Goal: Information Seeking & Learning: Check status

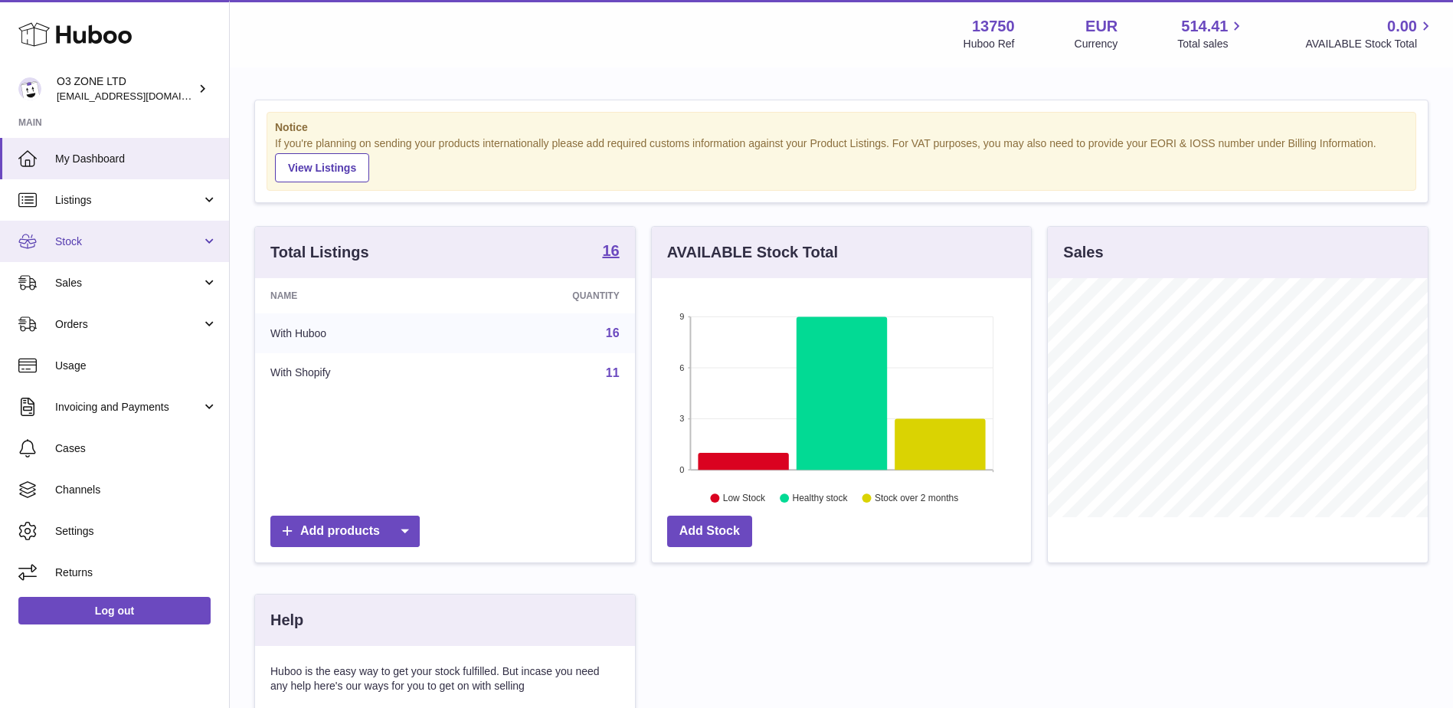
scroll to position [239, 379]
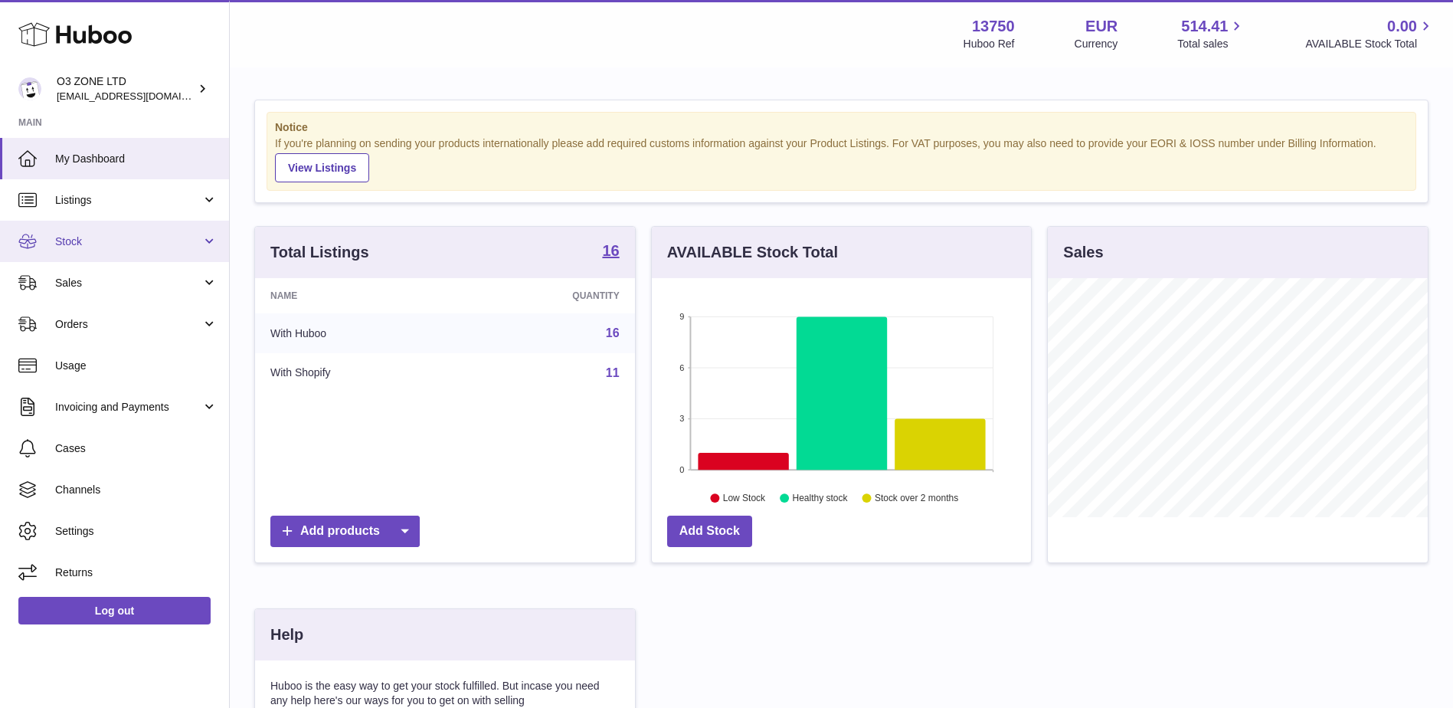
click at [89, 240] on span "Stock" at bounding box center [128, 241] width 146 height 15
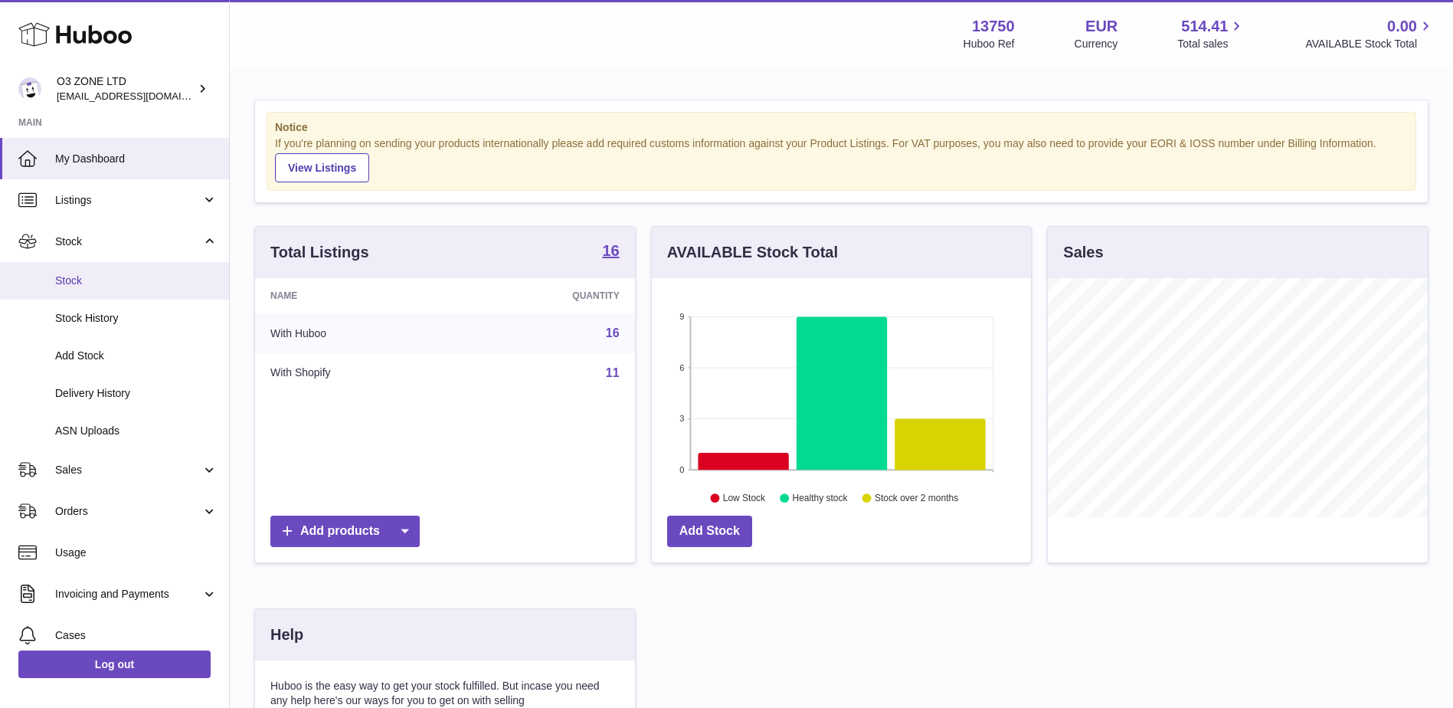
click at [68, 278] on span "Stock" at bounding box center [136, 280] width 162 height 15
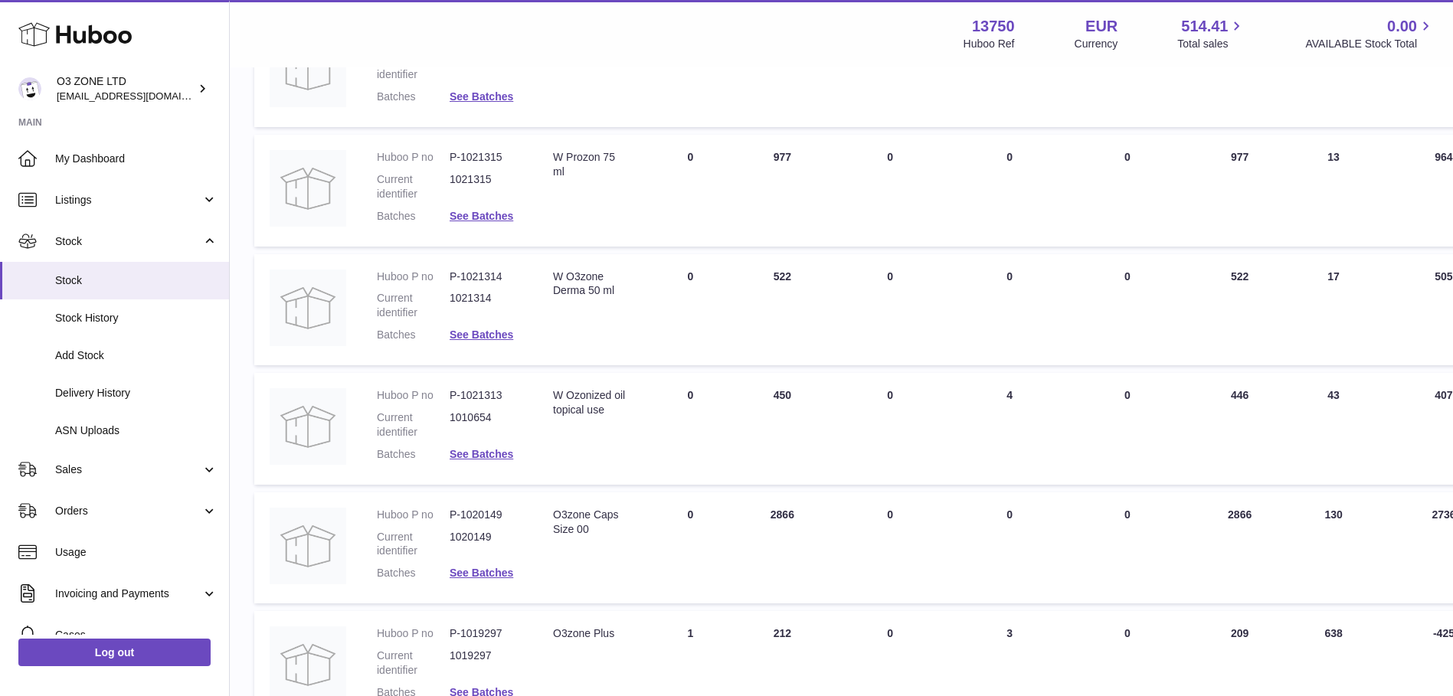
scroll to position [842, 0]
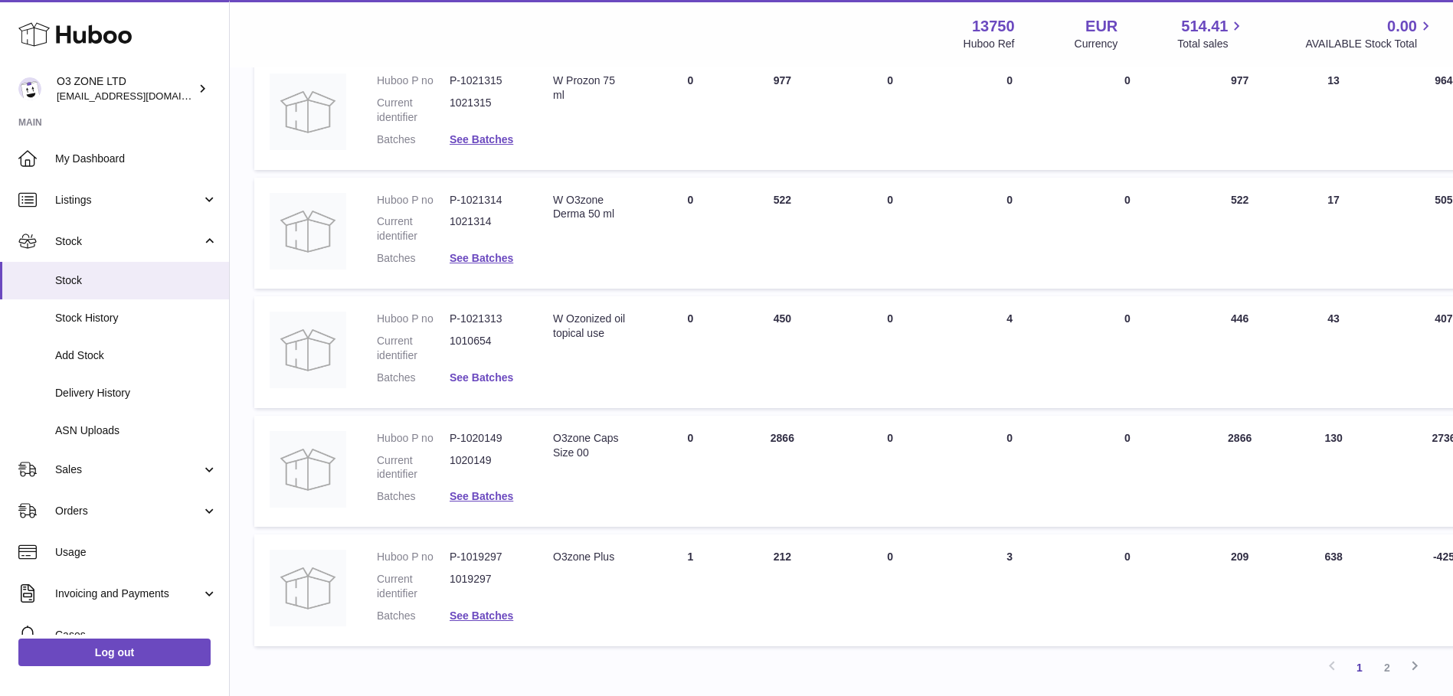
click at [486, 374] on link "See Batches" at bounding box center [482, 377] width 64 height 12
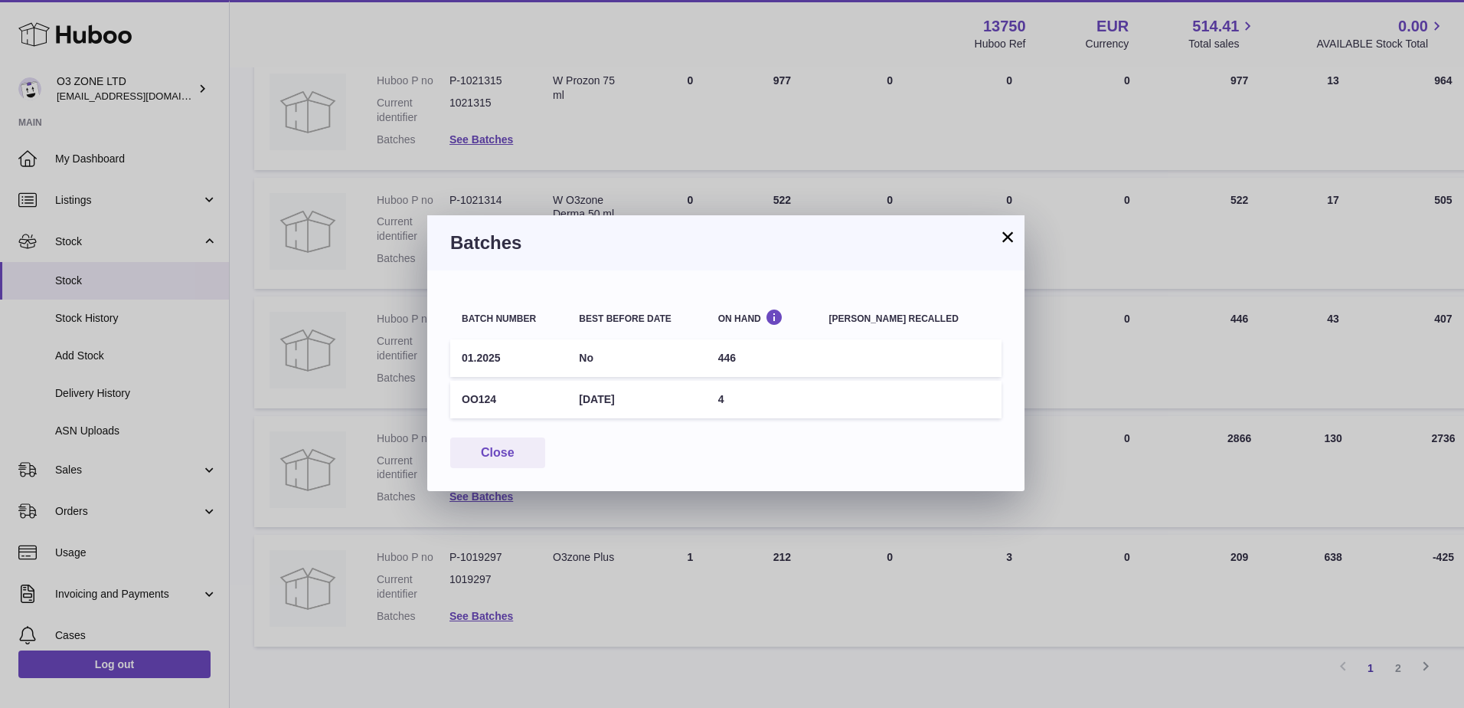
click at [481, 396] on td "OO124" at bounding box center [508, 400] width 117 height 38
click at [657, 396] on td "[DATE]" at bounding box center [637, 400] width 139 height 38
drag, startPoint x: 769, startPoint y: 400, endPoint x: 853, endPoint y: 376, distance: 87.5
click at [774, 400] on td "4" at bounding box center [762, 400] width 111 height 38
click at [1012, 239] on button "×" at bounding box center [1008, 236] width 18 height 18
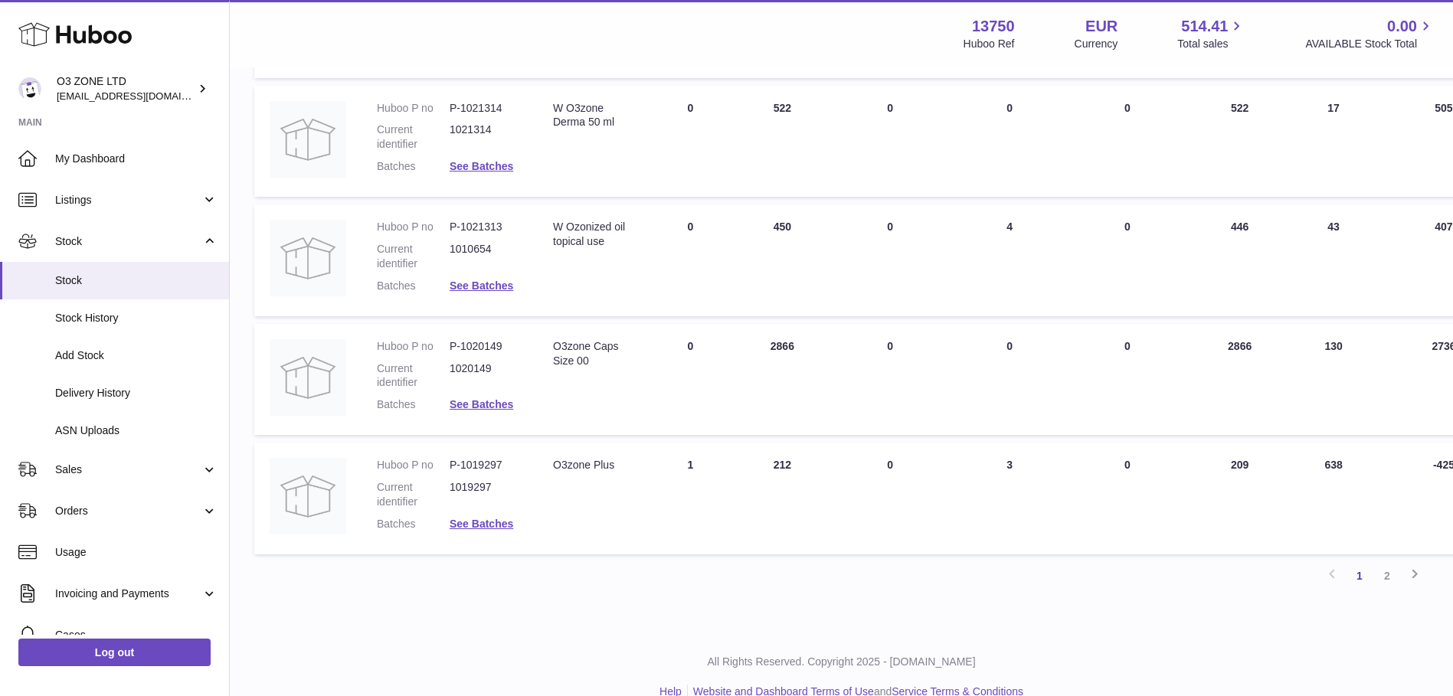
scroll to position [960, 0]
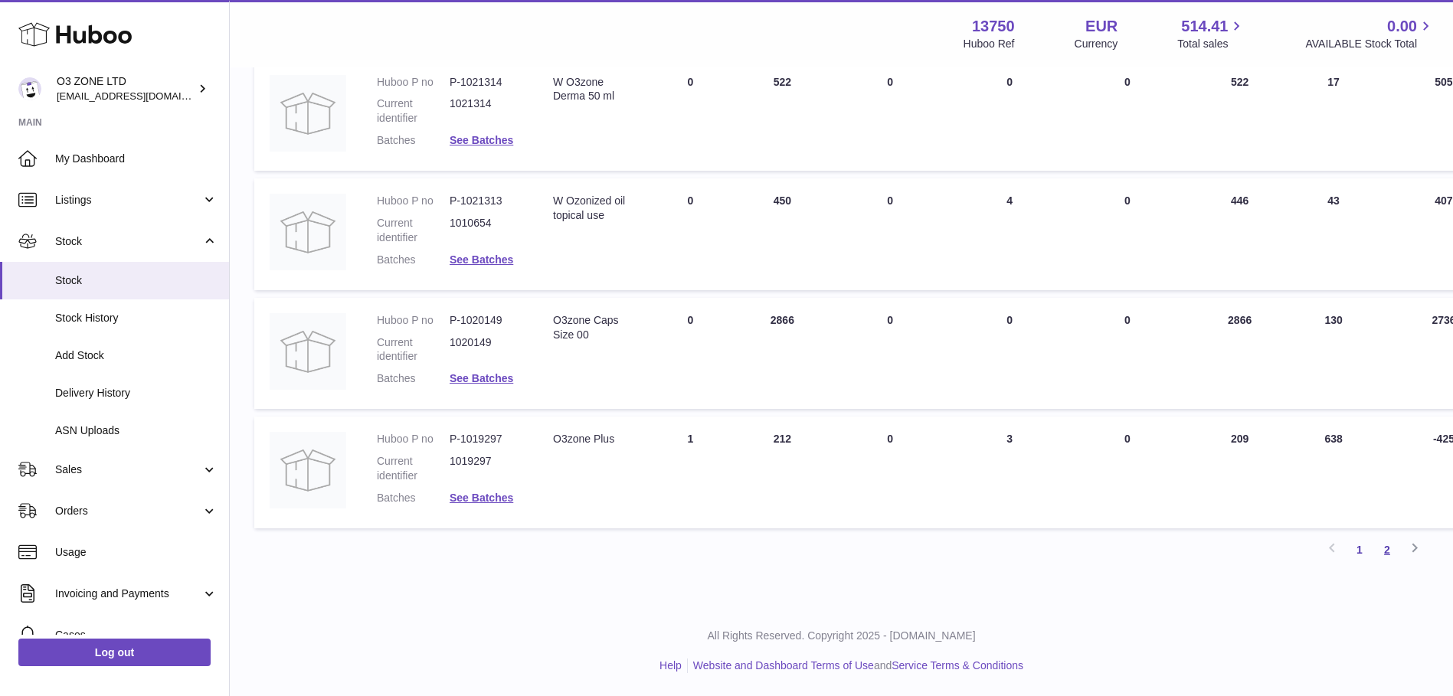
click at [1386, 547] on link "2" at bounding box center [1387, 550] width 28 height 28
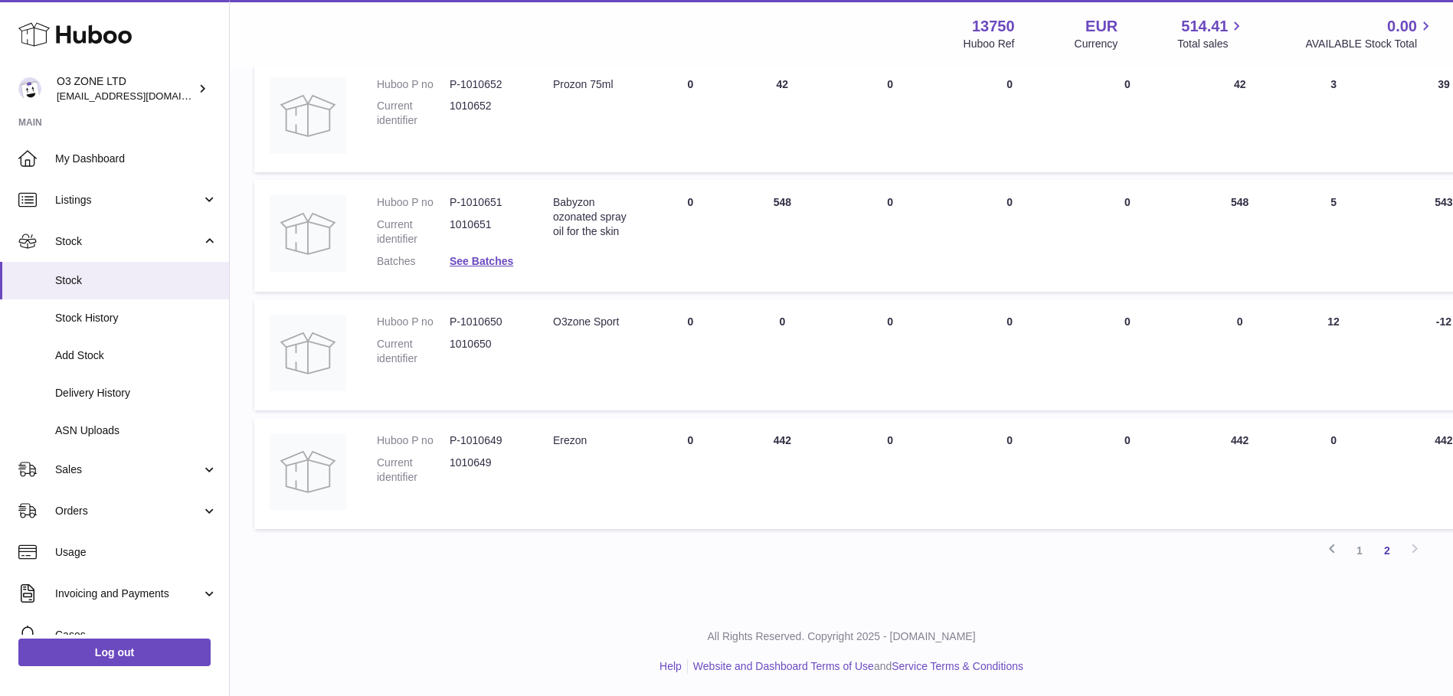
scroll to position [482, 0]
click at [1366, 551] on link "1" at bounding box center [1360, 550] width 28 height 28
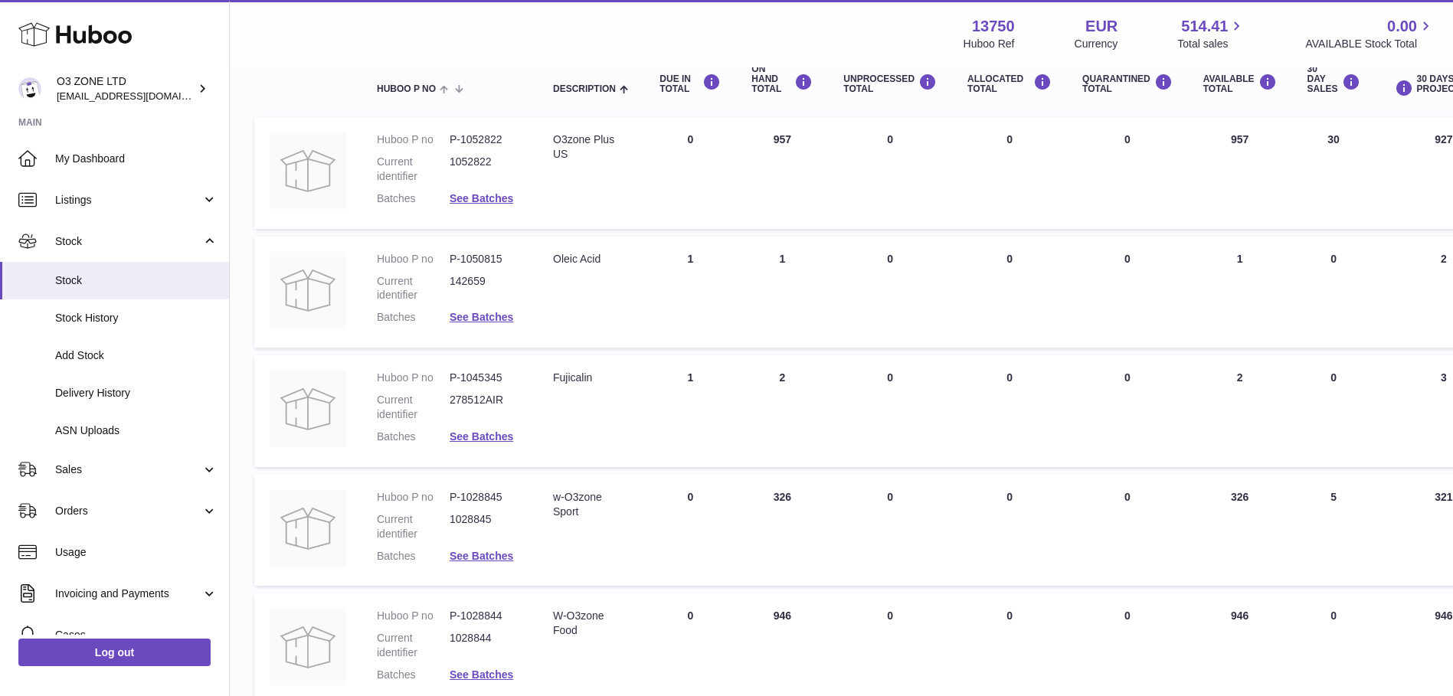
scroll to position [222, 0]
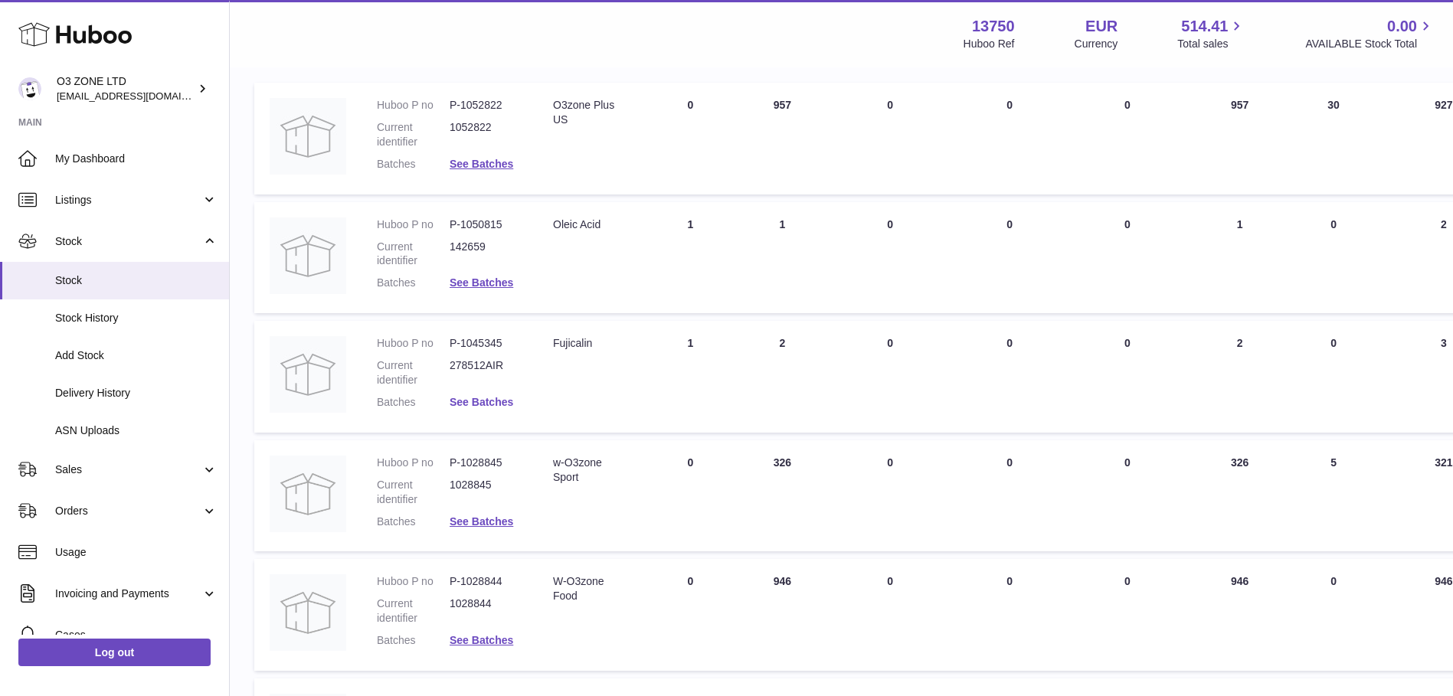
click at [494, 404] on link "See Batches" at bounding box center [482, 402] width 64 height 12
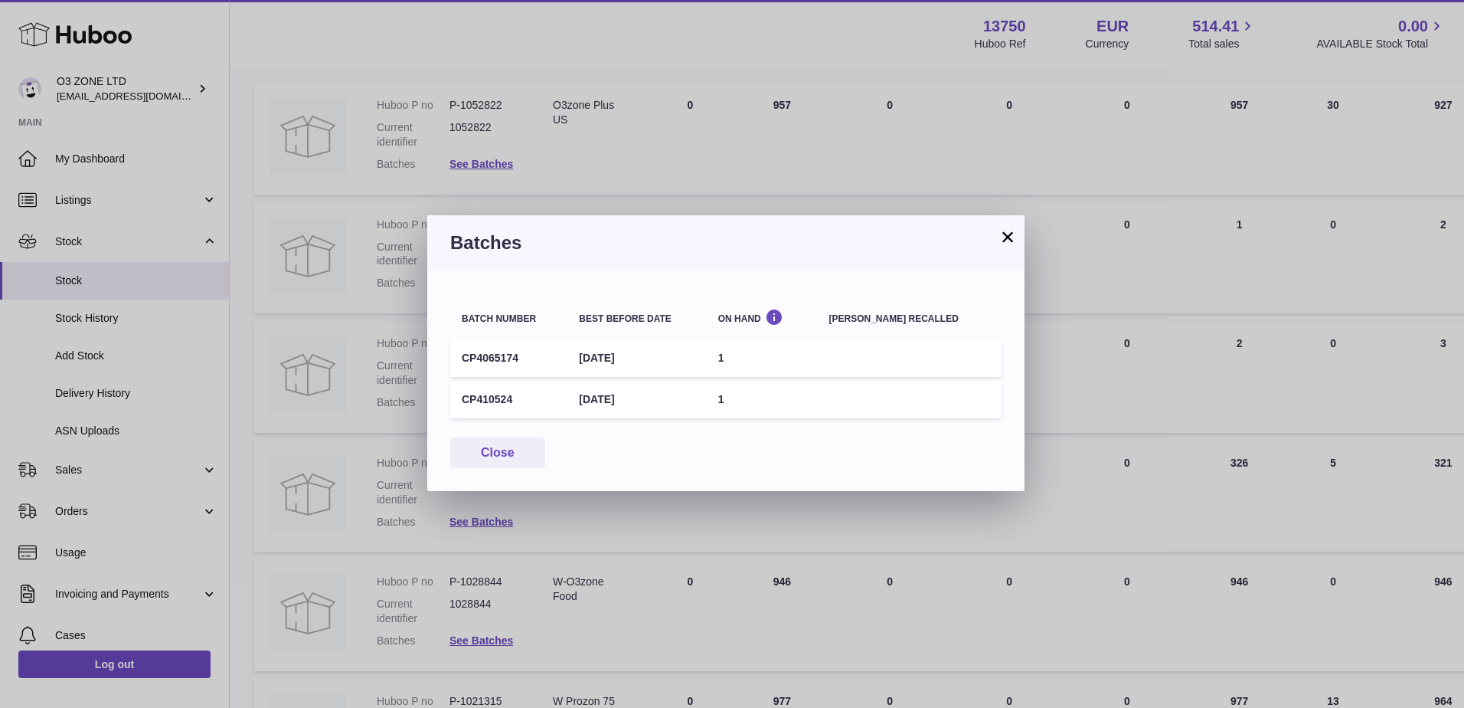
click at [1005, 234] on button "×" at bounding box center [1008, 236] width 18 height 18
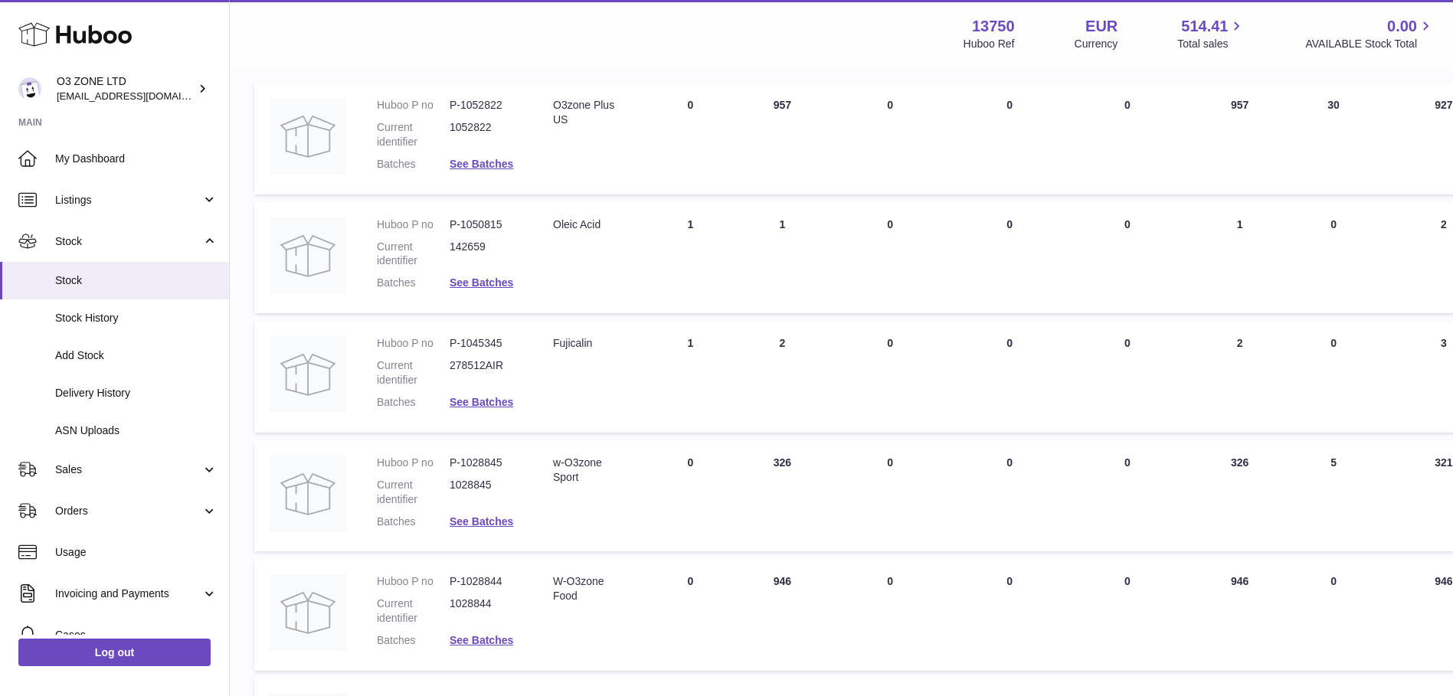
click at [468, 366] on dd "278512AIR" at bounding box center [486, 372] width 73 height 29
drag, startPoint x: 694, startPoint y: 378, endPoint x: 549, endPoint y: 378, distance: 144.8
click at [549, 378] on tr "Huboo P no P-1045345 Current identifier 278512AIR Batches See Batches Descripti…" at bounding box center [959, 377] width 1410 height 112
drag, startPoint x: 549, startPoint y: 378, endPoint x: 574, endPoint y: 390, distance: 27.4
click at [574, 390] on td "Description Fujicalin" at bounding box center [591, 377] width 106 height 112
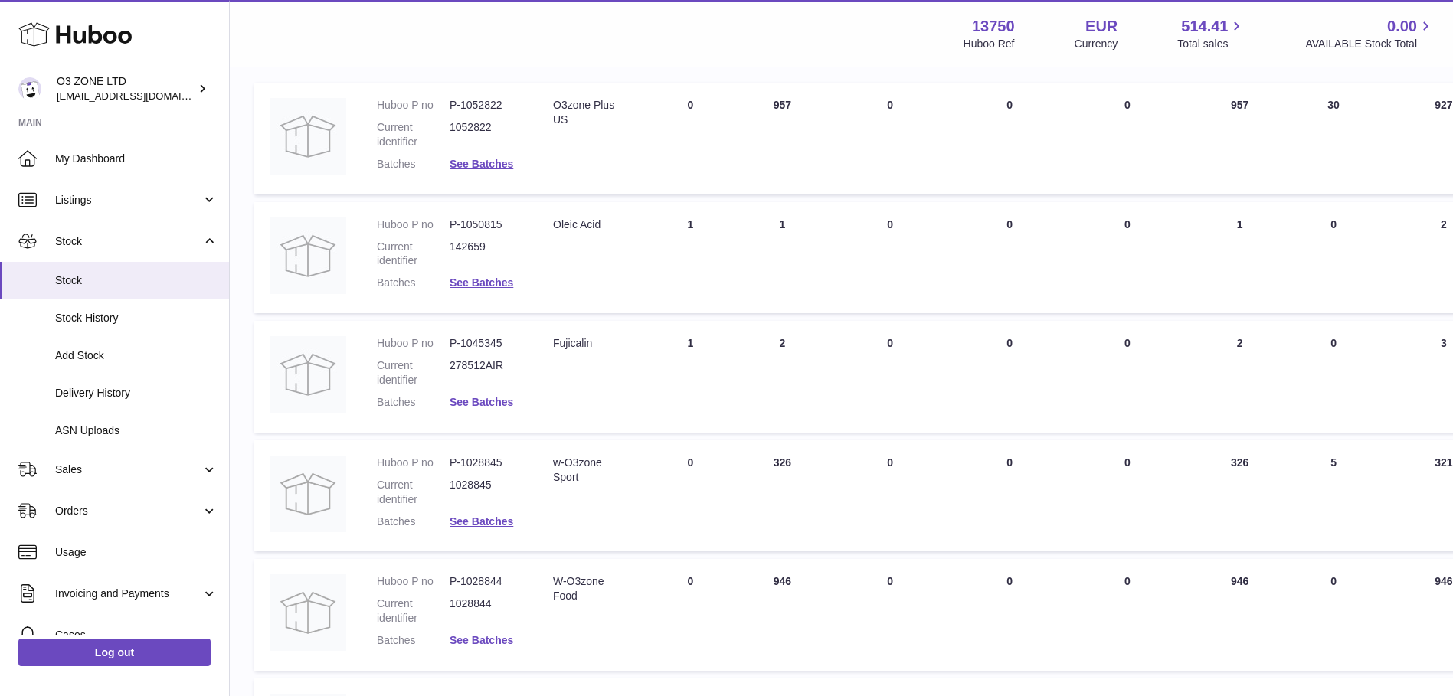
click at [456, 343] on dd "P-1045345" at bounding box center [486, 343] width 73 height 15
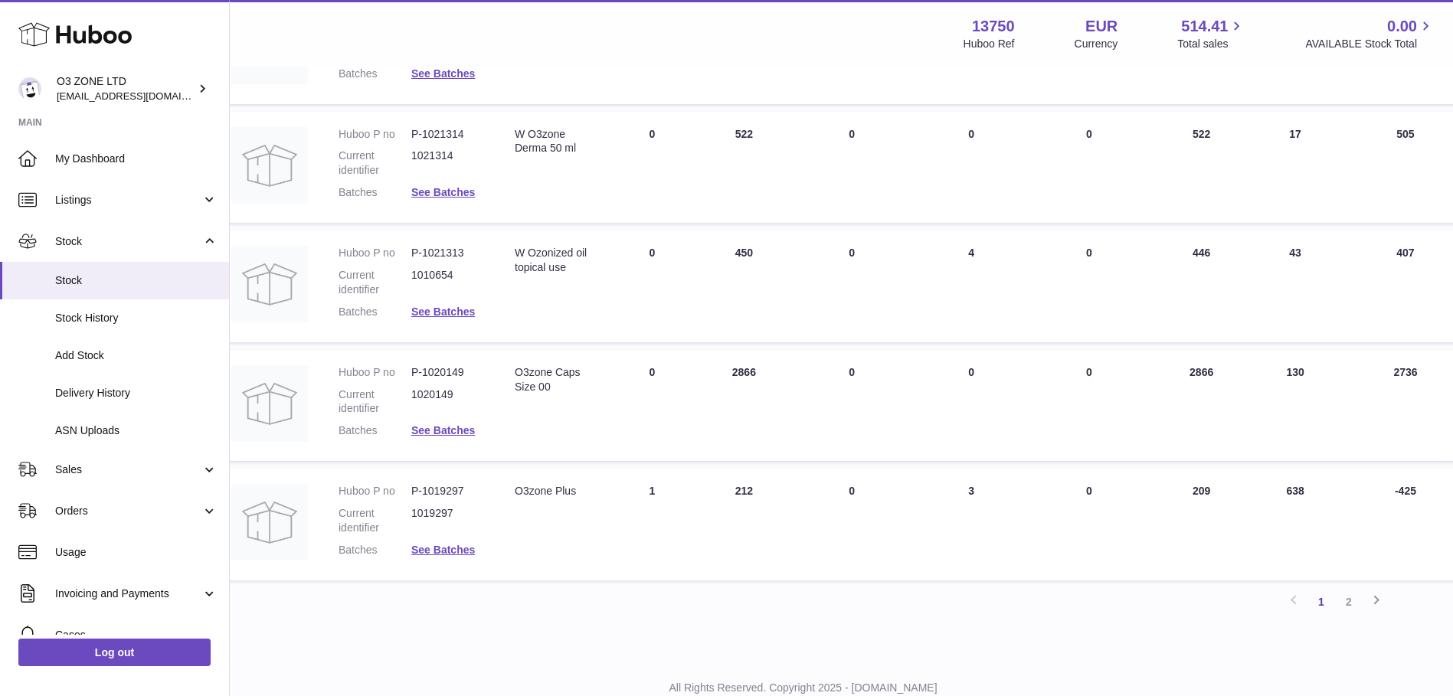
scroll to position [911, 38]
click at [1350, 600] on link "2" at bounding box center [1349, 599] width 28 height 28
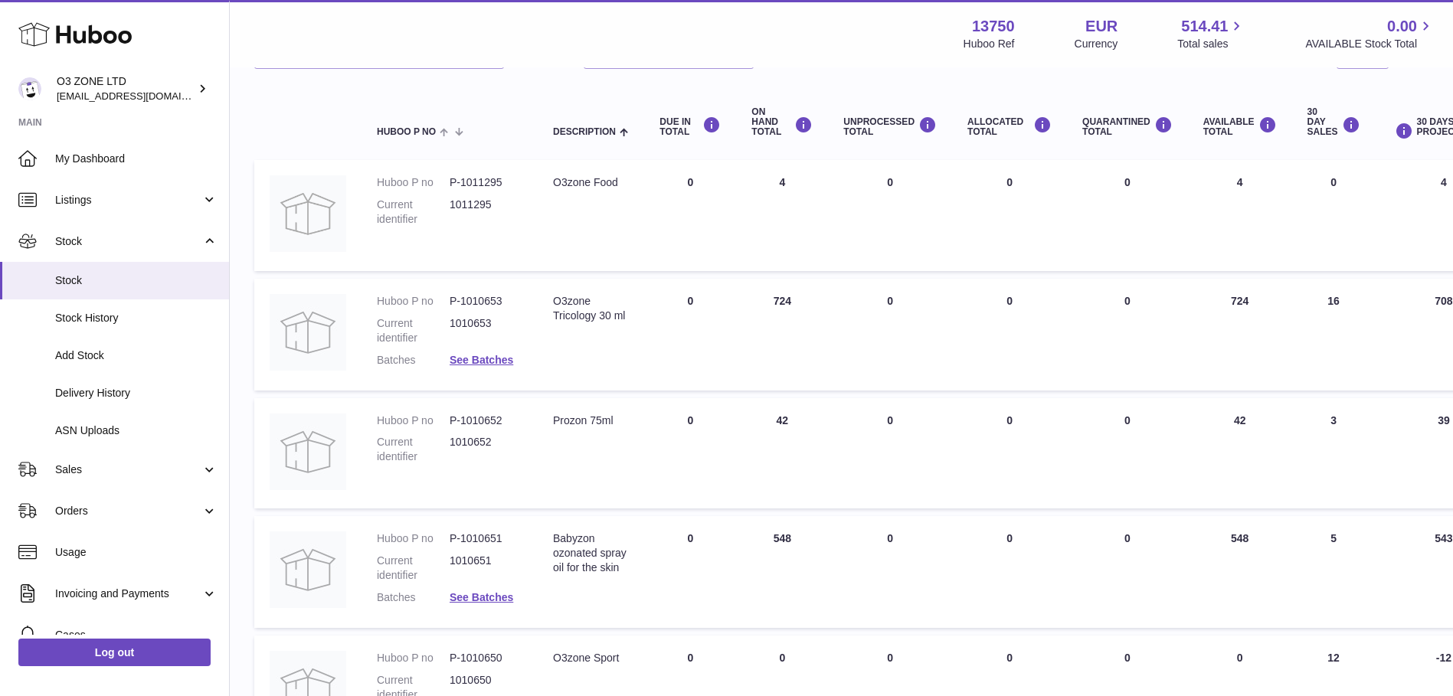
scroll to position [482, 0]
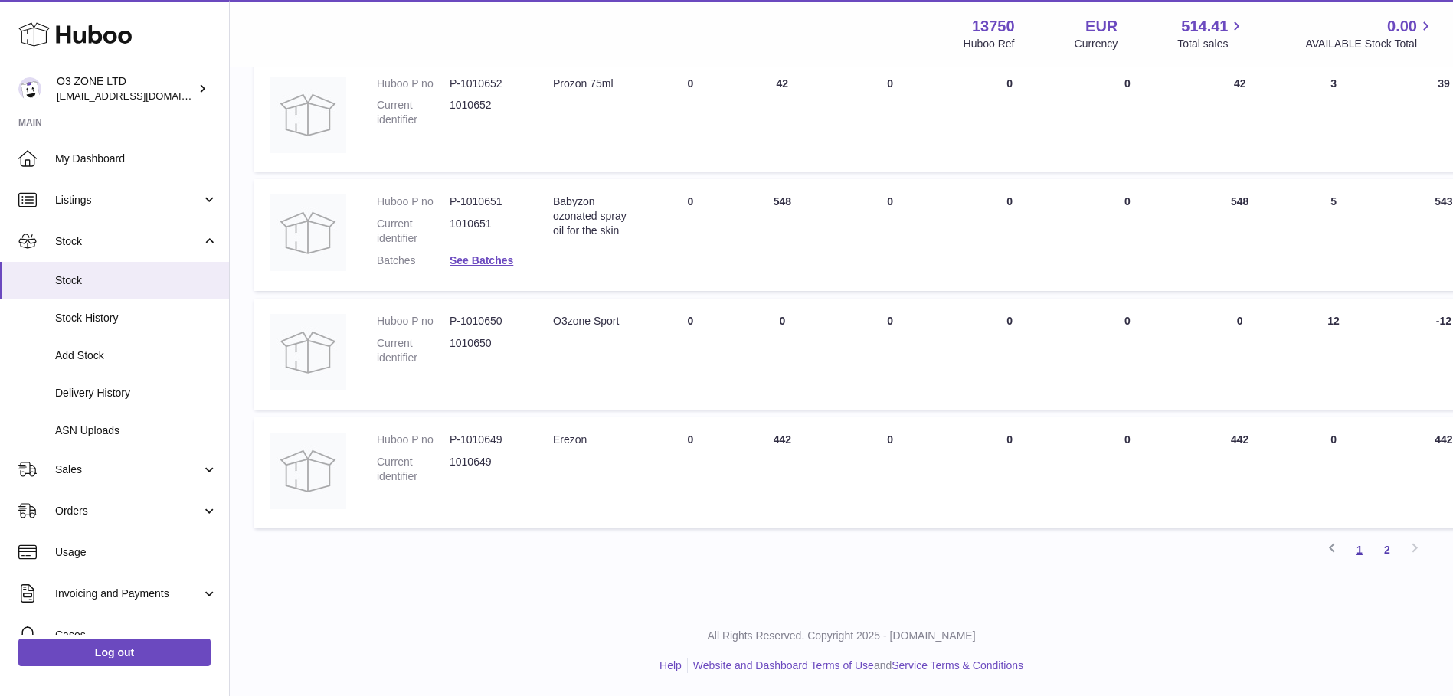
click at [1359, 553] on link "1" at bounding box center [1360, 550] width 28 height 28
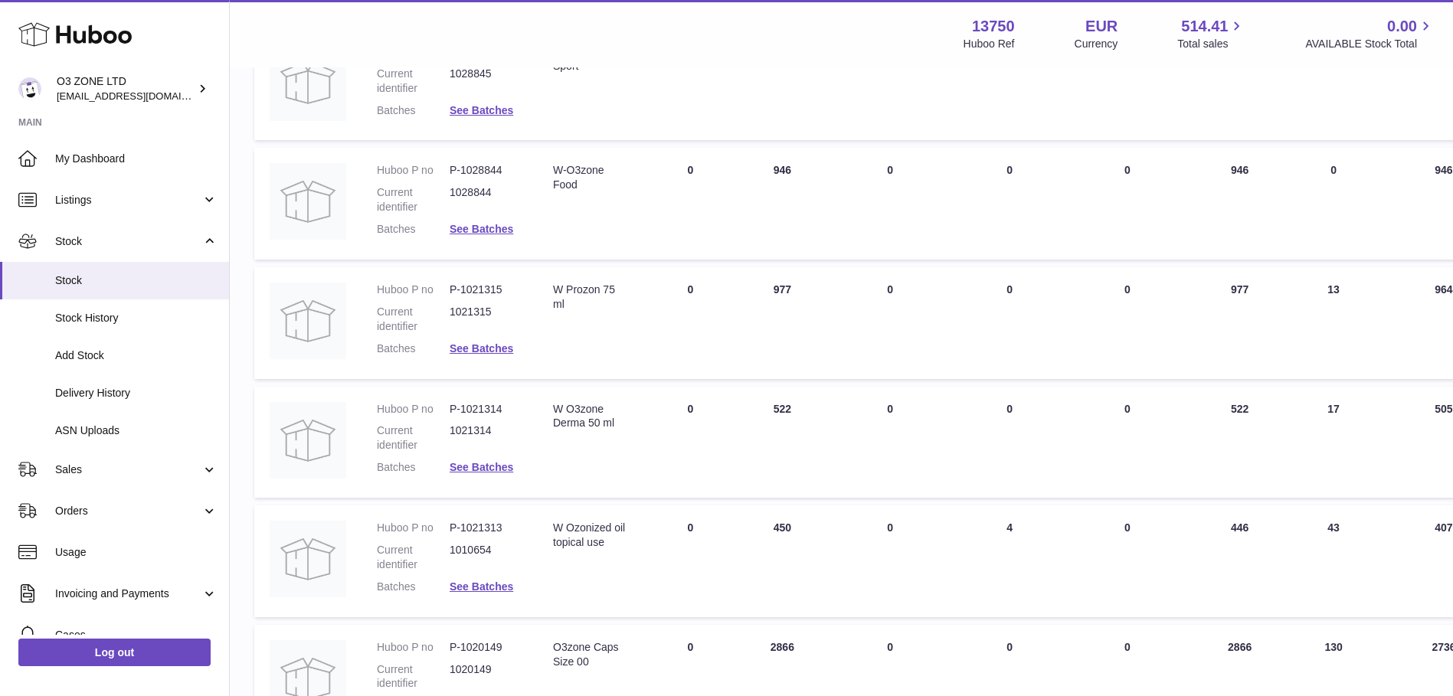
scroll to position [682, 0]
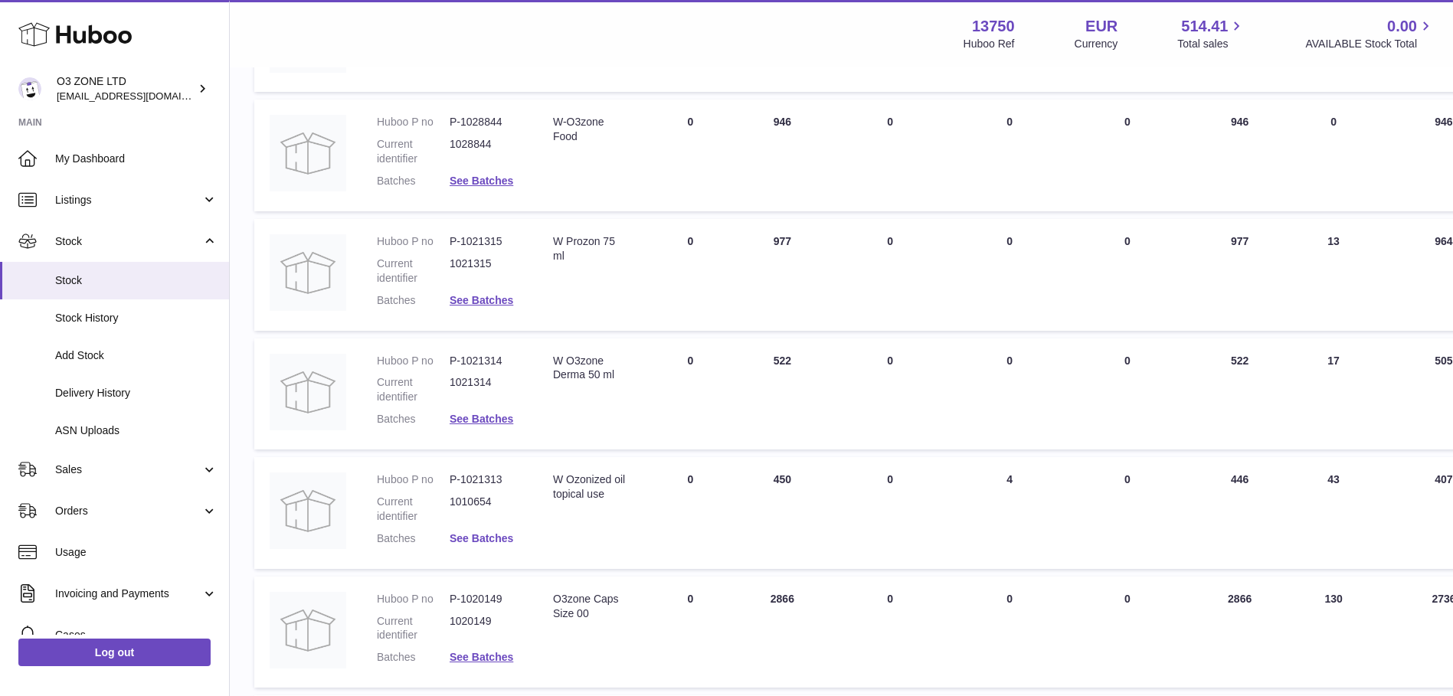
click at [492, 540] on link "See Batches" at bounding box center [482, 538] width 64 height 12
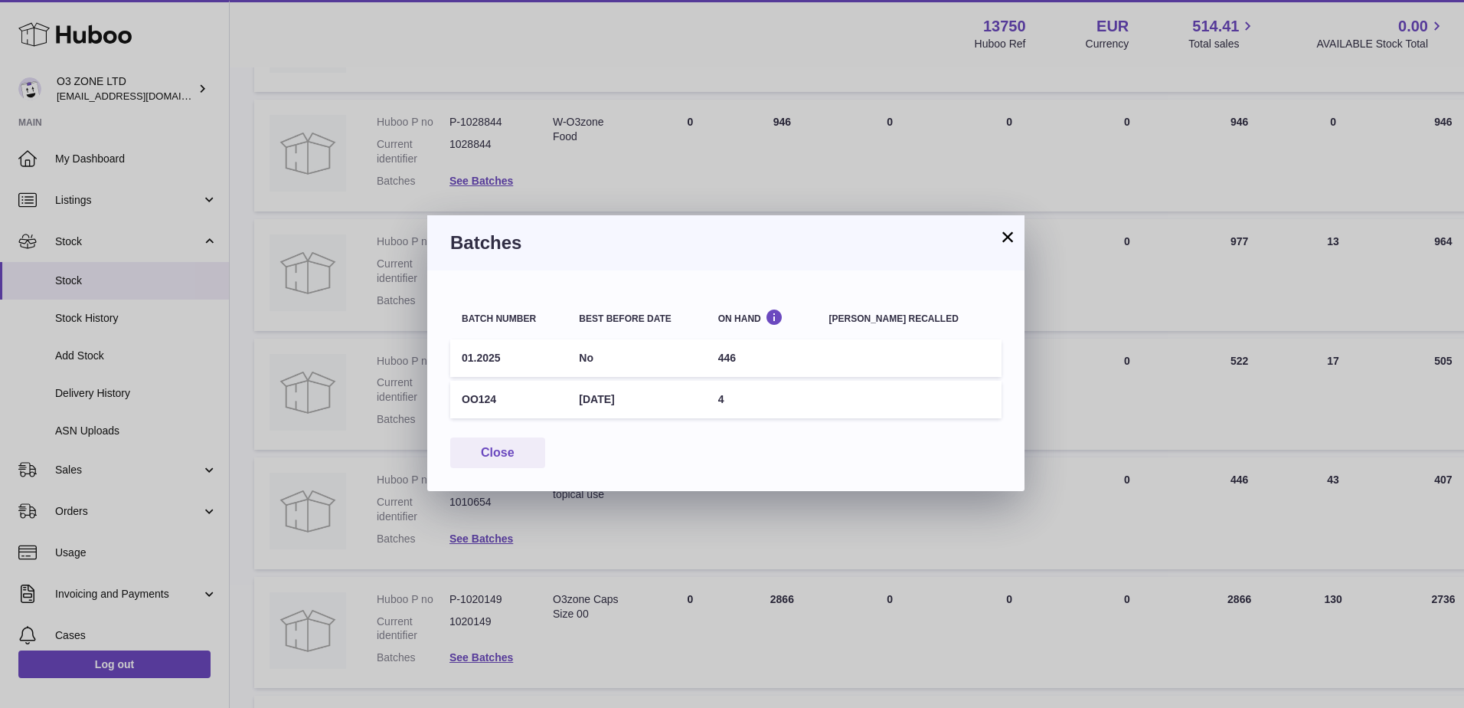
click at [493, 400] on td "OO124" at bounding box center [508, 400] width 117 height 38
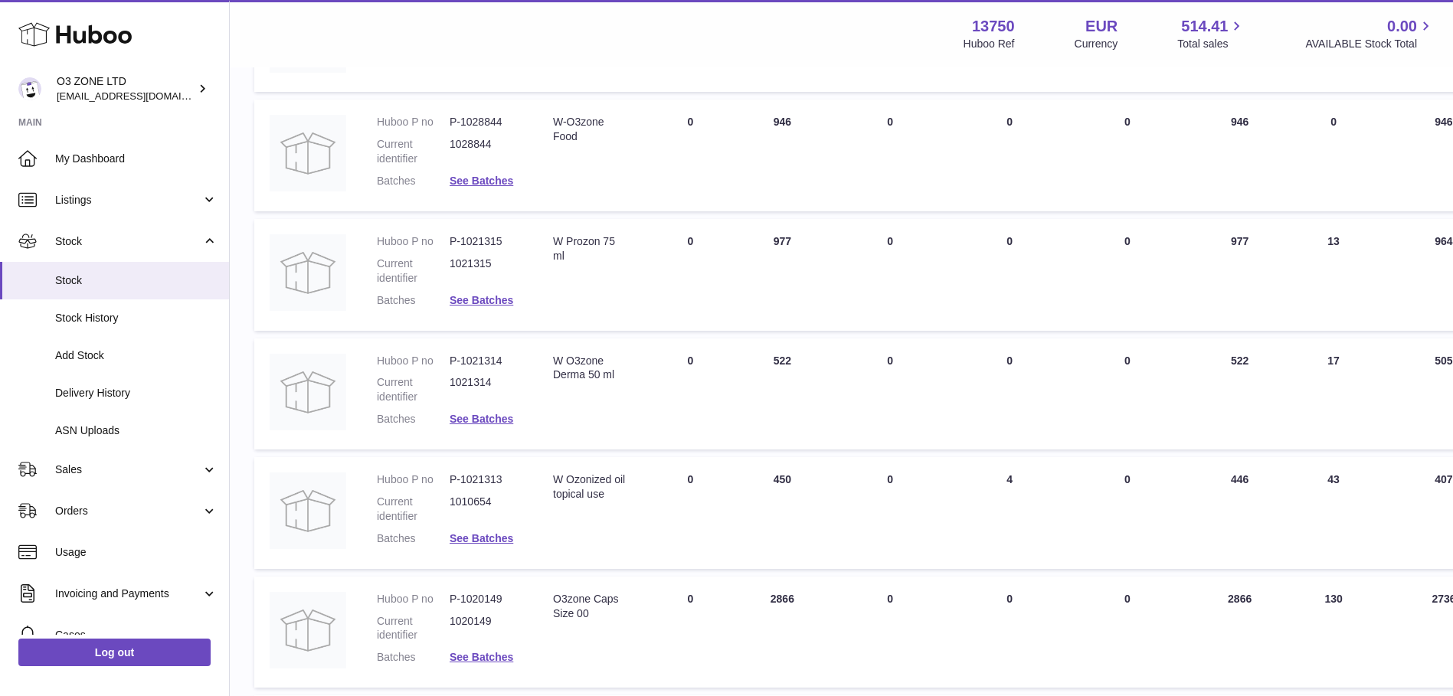
click at [702, 541] on div at bounding box center [726, 348] width 1453 height 696
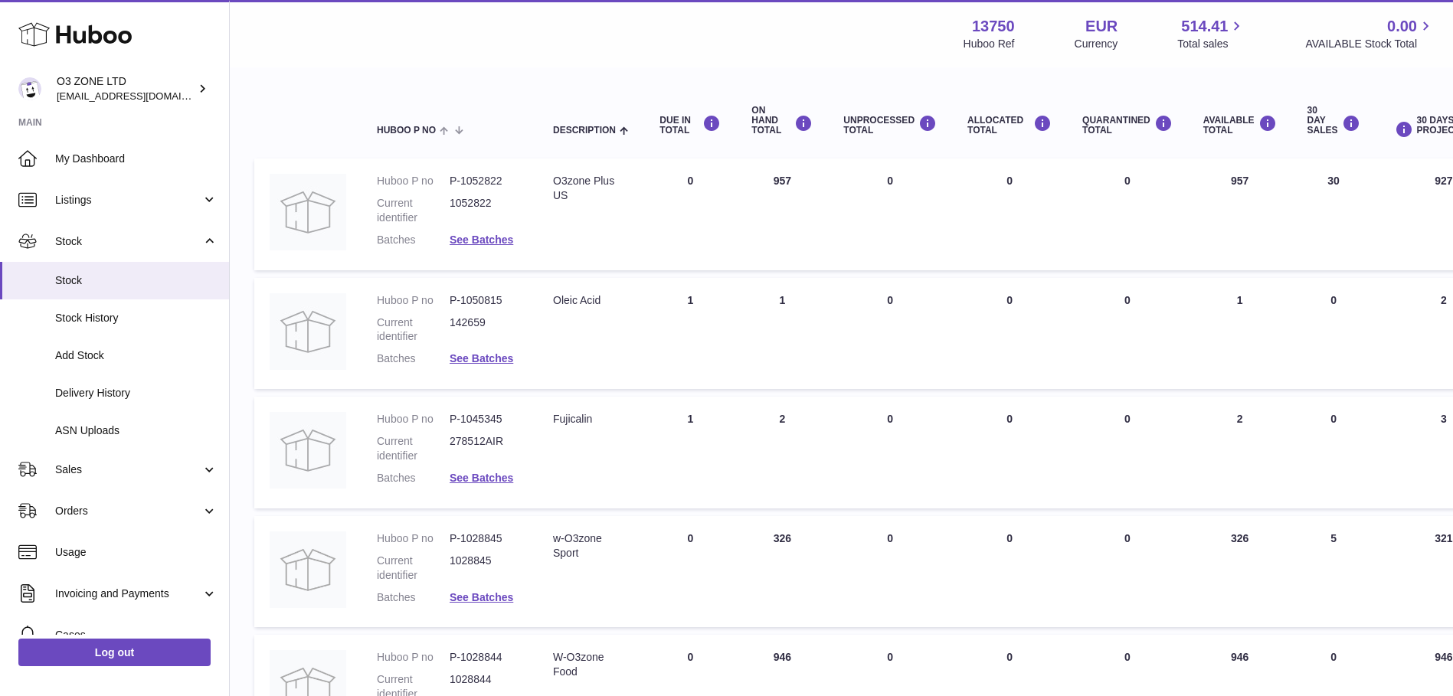
scroll to position [0, 0]
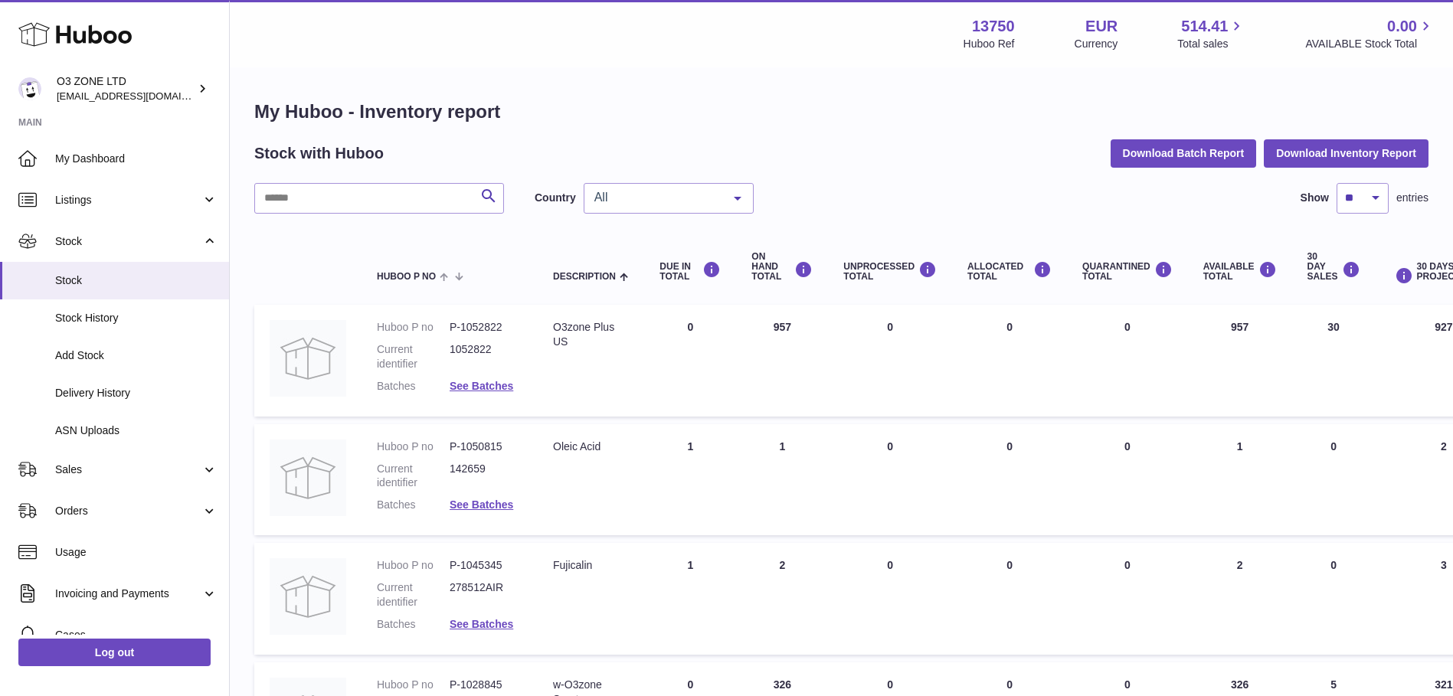
click at [698, 207] on div "All" at bounding box center [669, 198] width 170 height 31
click at [663, 257] on span "GB" at bounding box center [668, 259] width 168 height 31
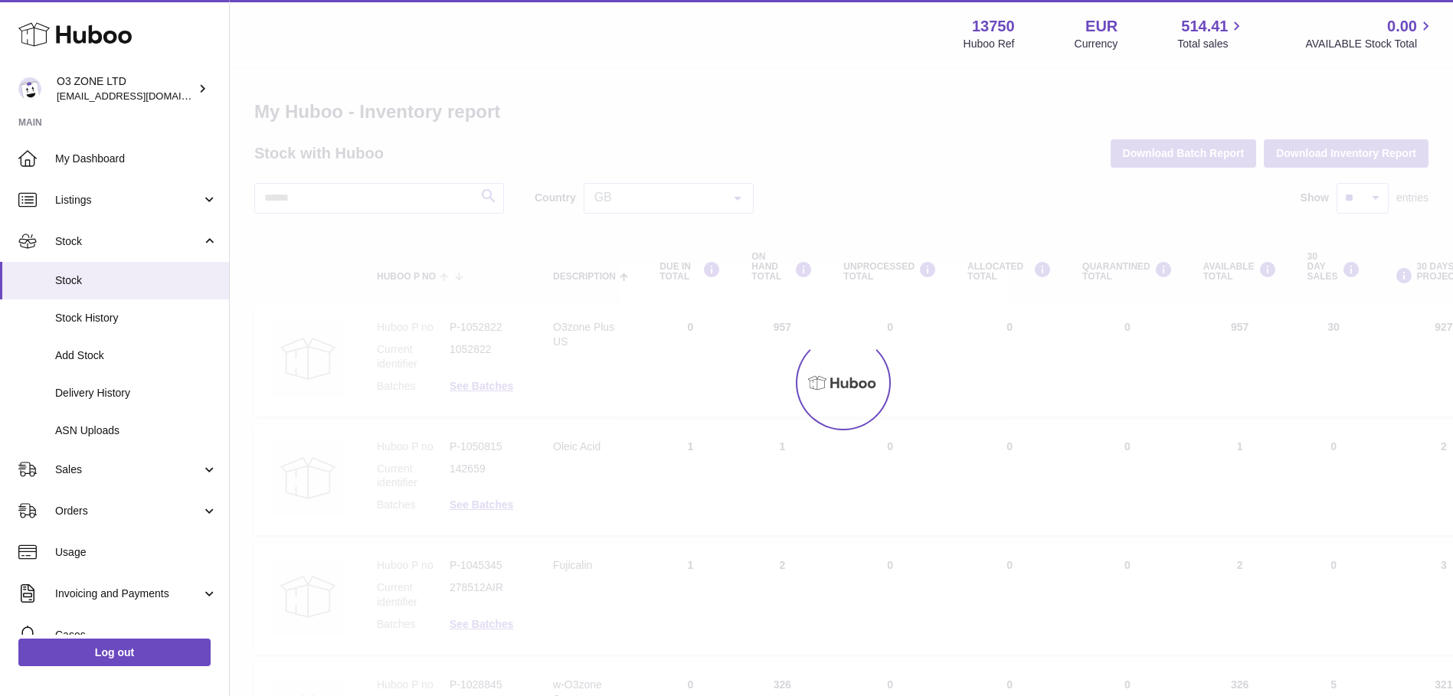
click at [708, 204] on div at bounding box center [841, 382] width 1223 height 627
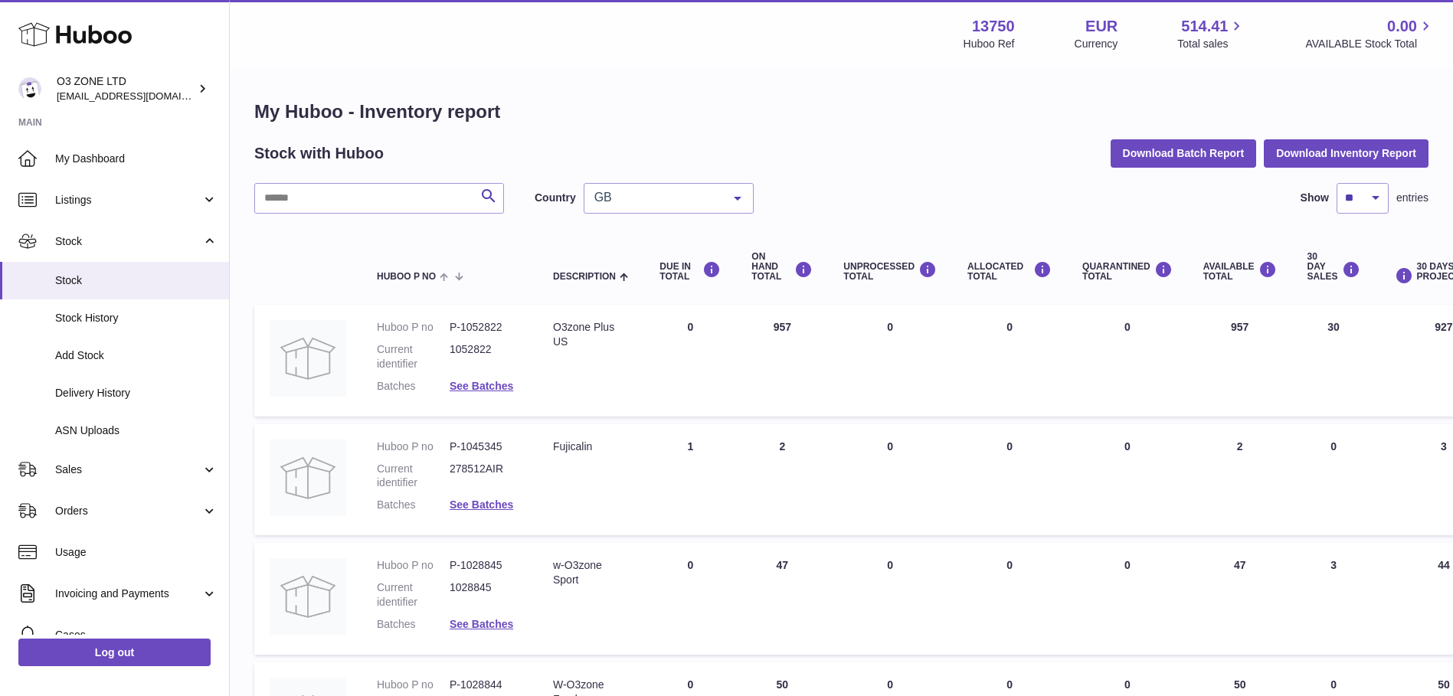
click at [735, 198] on div at bounding box center [737, 198] width 31 height 29
click at [715, 286] on span "NL" at bounding box center [668, 290] width 168 height 31
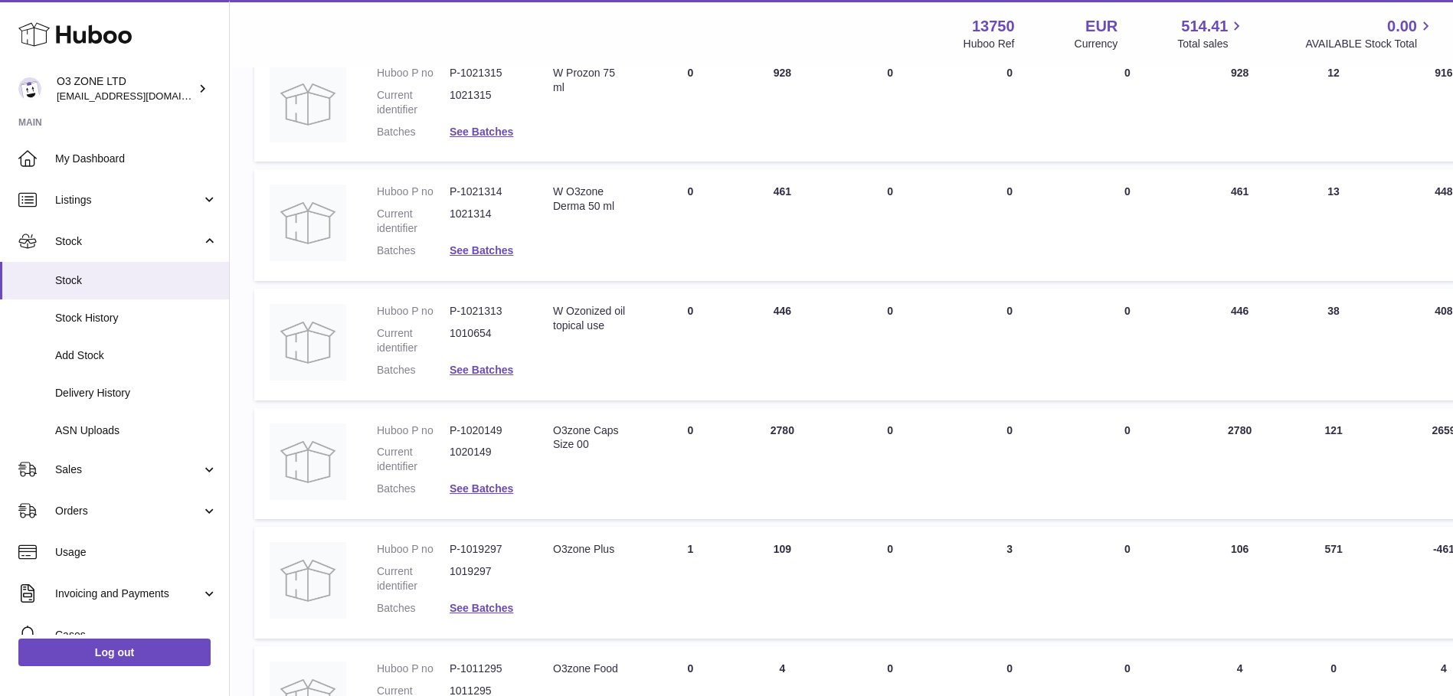
scroll to position [613, 0]
drag, startPoint x: 504, startPoint y: 312, endPoint x: 442, endPoint y: 314, distance: 62.1
click at [442, 314] on dl "Huboo P no P-1021313 Current identifier 1010654 Batches See Batches" at bounding box center [450, 343] width 146 height 81
drag, startPoint x: 442, startPoint y: 314, endPoint x: 512, endPoint y: 315, distance: 69.7
click at [512, 315] on dd "P-1021313" at bounding box center [486, 310] width 73 height 15
